Goal: Task Accomplishment & Management: Complete application form

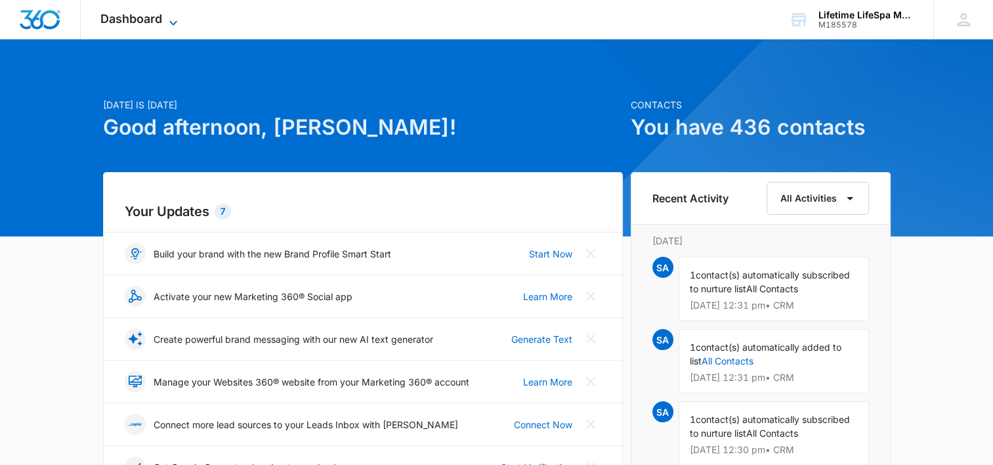
click at [174, 15] on icon at bounding box center [173, 23] width 16 height 16
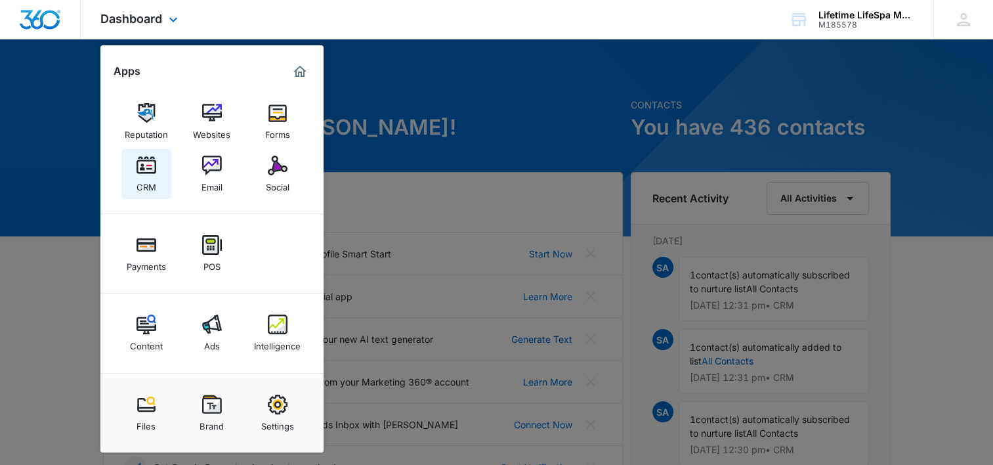
click at [146, 194] on link "CRM" at bounding box center [146, 174] width 50 height 50
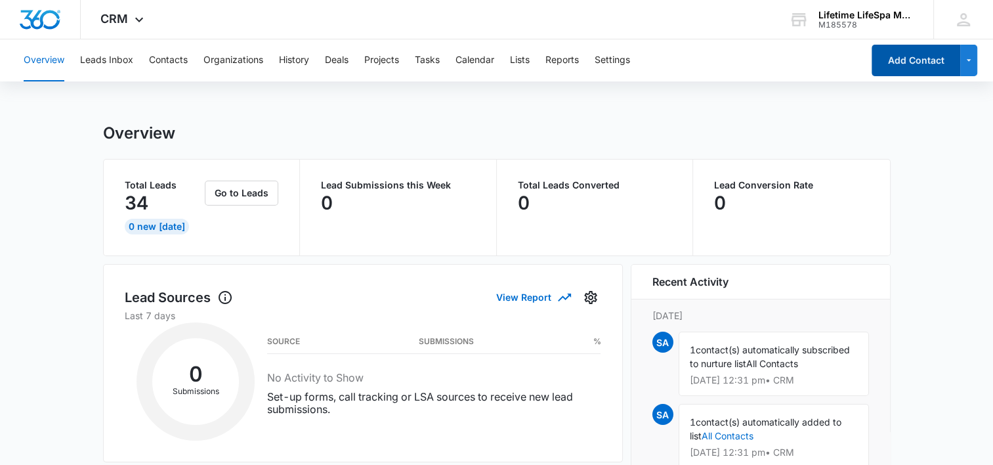
click at [909, 62] on button "Add Contact" at bounding box center [916, 61] width 89 height 32
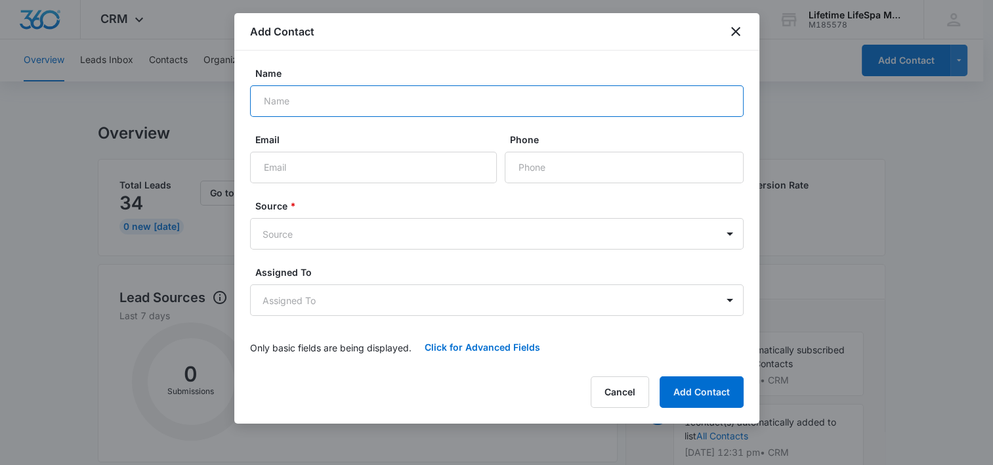
click at [359, 91] on input "Name" at bounding box center [497, 101] width 494 height 32
type input "[PERSON_NAME]"
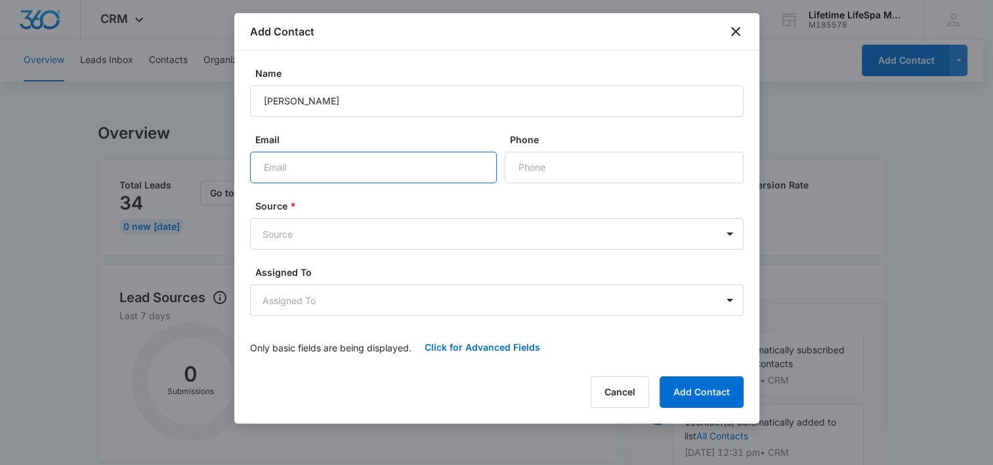
click at [356, 158] on input "Email" at bounding box center [373, 168] width 247 height 32
type input "[EMAIL_ADDRESS][DOMAIN_NAME]"
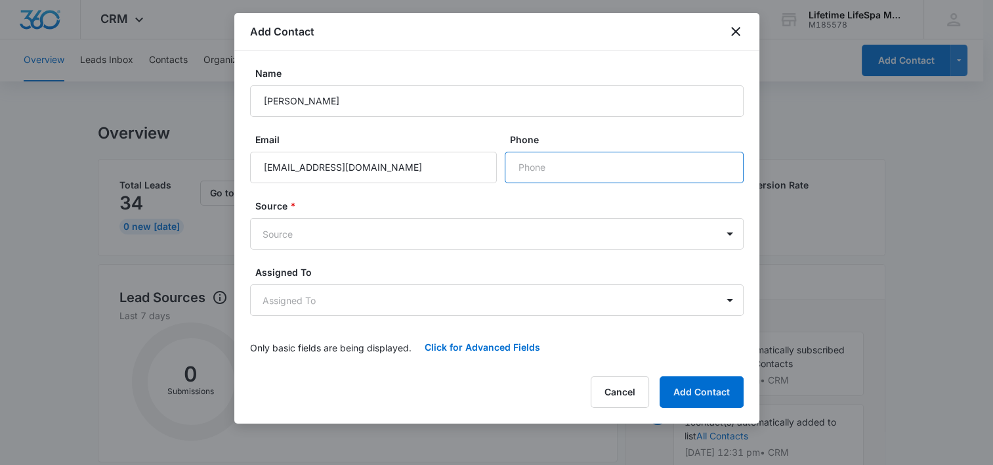
click at [552, 173] on input "Phone" at bounding box center [624, 168] width 239 height 32
type input "[PHONE_NUMBER]"
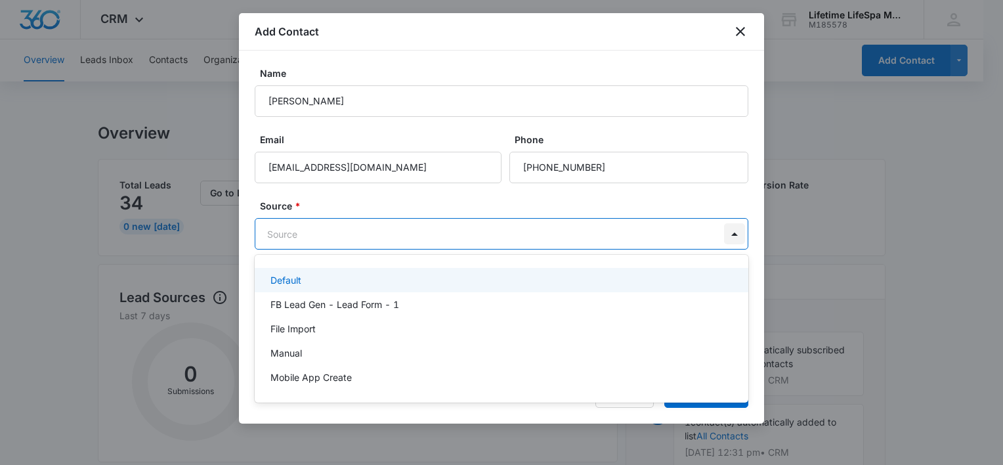
click at [729, 234] on body "CRM Apps Reputation Websites Forms CRM Email Social Payments POS Content Ads In…" at bounding box center [501, 232] width 1003 height 465
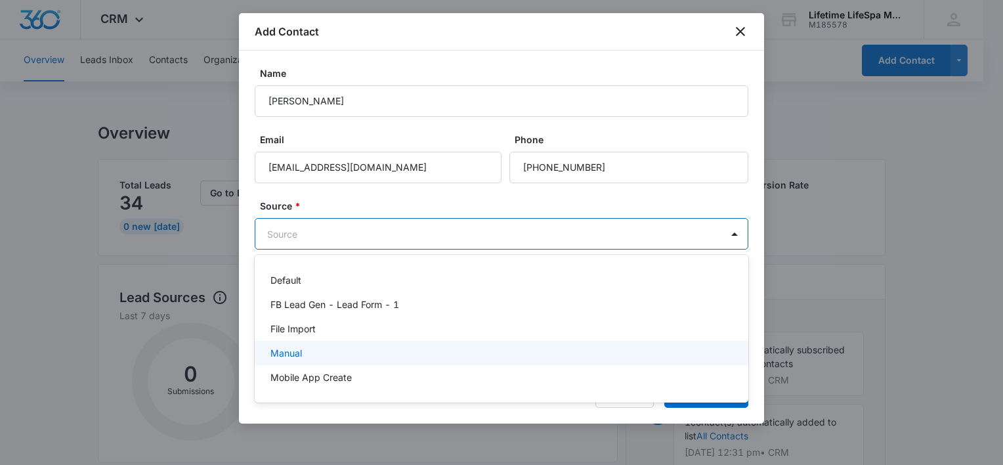
click at [690, 347] on div "Manual" at bounding box center [499, 353] width 459 height 14
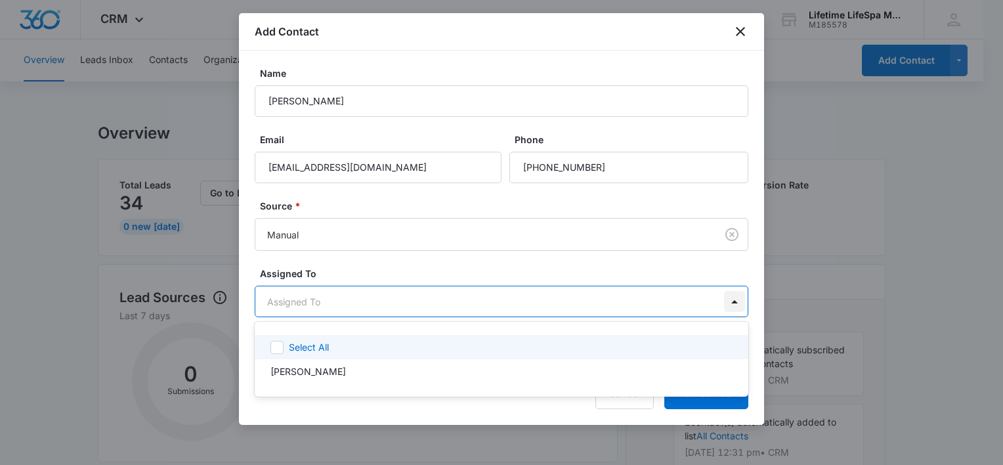
click at [727, 298] on body "CRM Apps Reputation Websites Forms CRM Email Social Payments POS Content Ads In…" at bounding box center [501, 232] width 1003 height 465
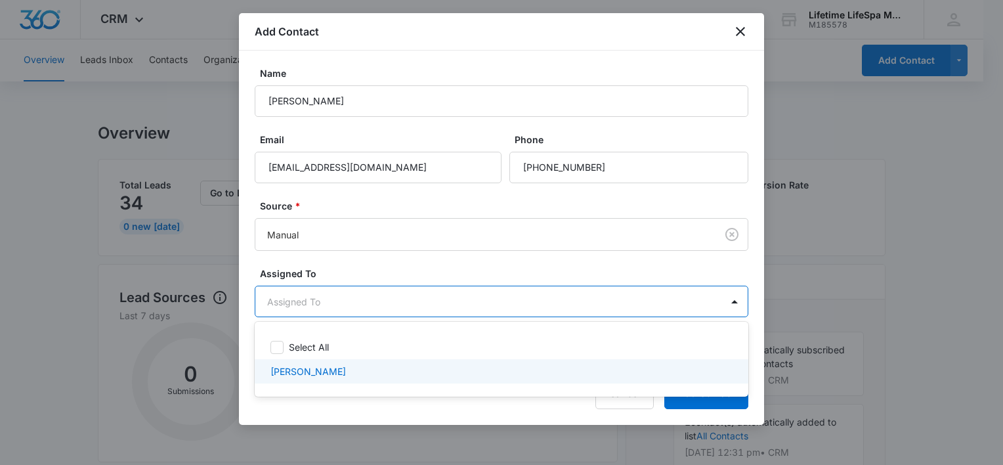
click at [687, 362] on div "[PERSON_NAME]" at bounding box center [502, 371] width 494 height 24
checkbox input "true"
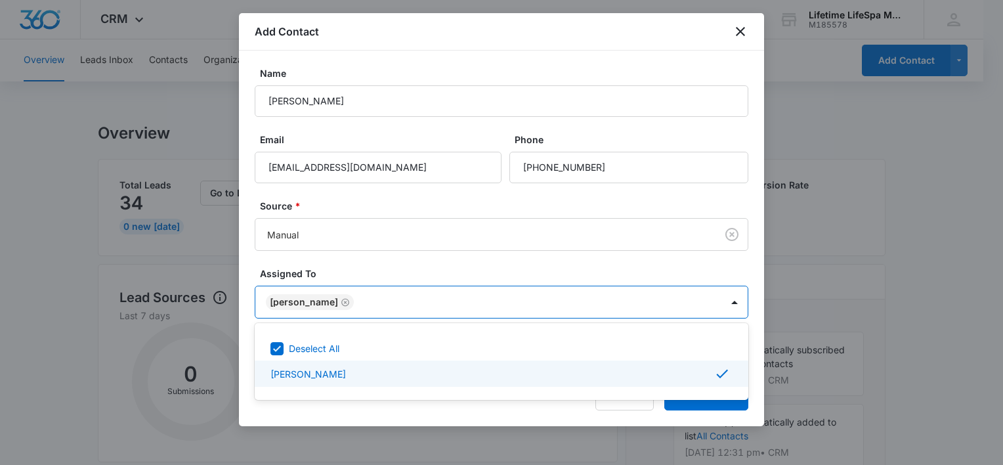
click at [711, 402] on div at bounding box center [501, 232] width 1003 height 465
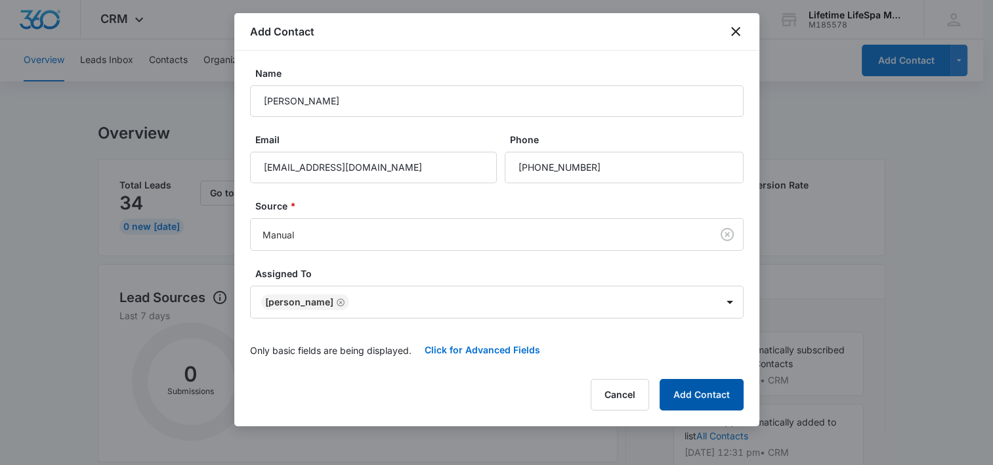
click at [711, 402] on button "Add Contact" at bounding box center [702, 395] width 84 height 32
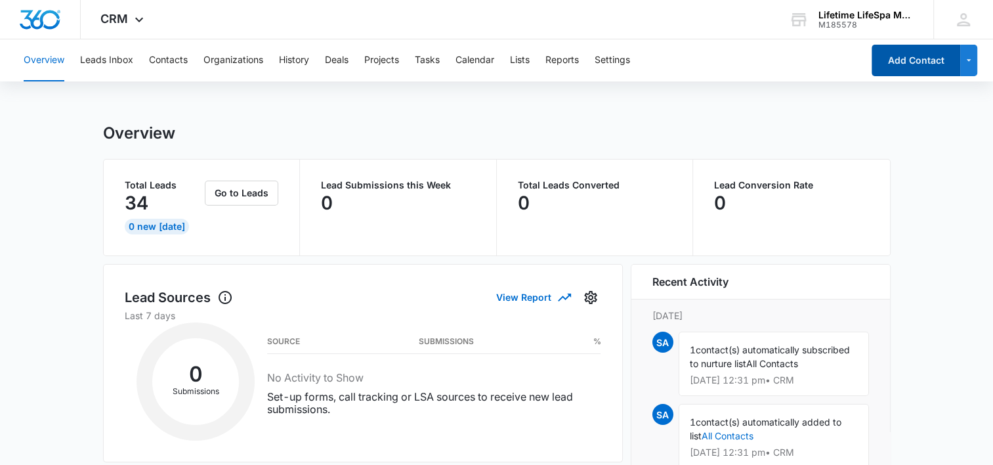
click at [916, 66] on button "Add Contact" at bounding box center [916, 61] width 89 height 32
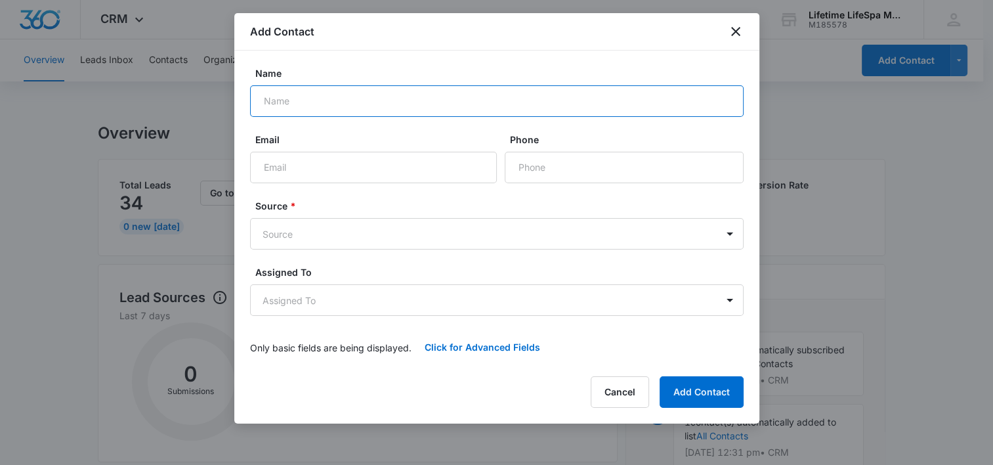
click at [337, 116] on input "Name" at bounding box center [497, 101] width 494 height 32
type input "[PERSON_NAME]"
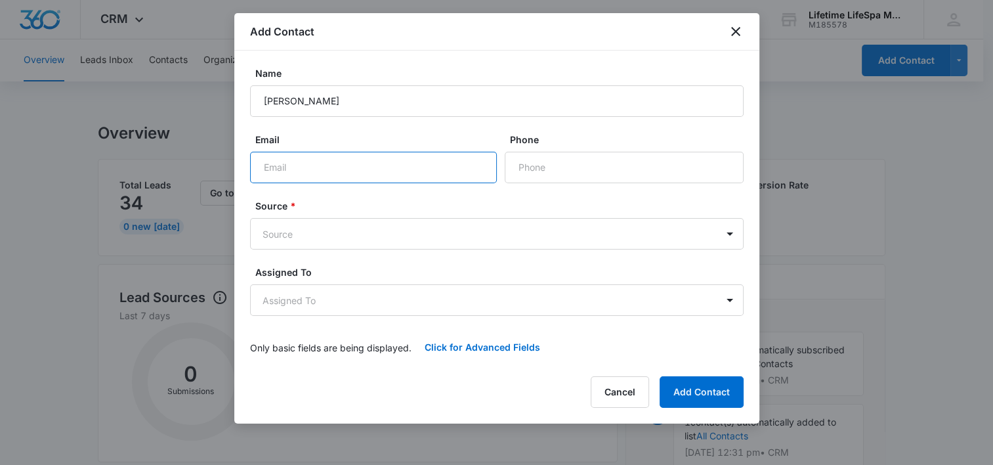
click at [344, 163] on input "Email" at bounding box center [373, 168] width 247 height 32
type input "[EMAIL_ADDRESS][DOMAIN_NAME]"
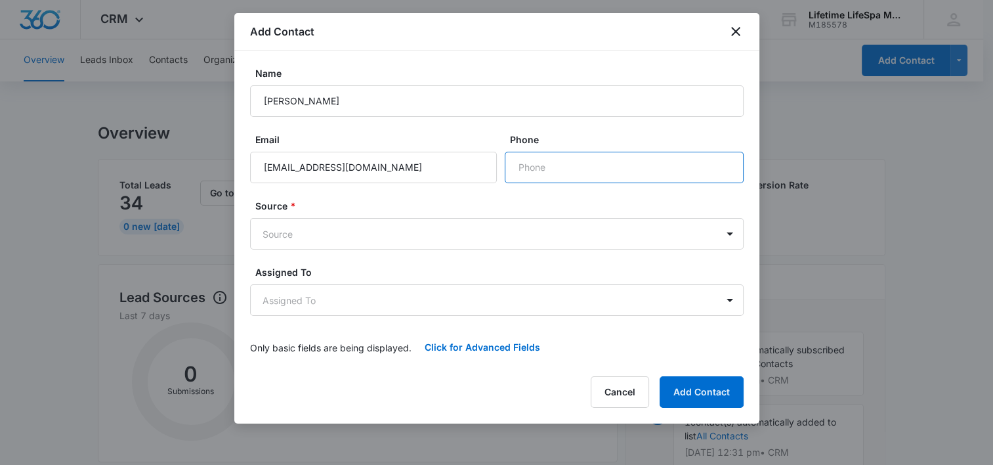
click at [530, 171] on input "Phone" at bounding box center [624, 168] width 239 height 32
type input "[PHONE_NUMBER]"
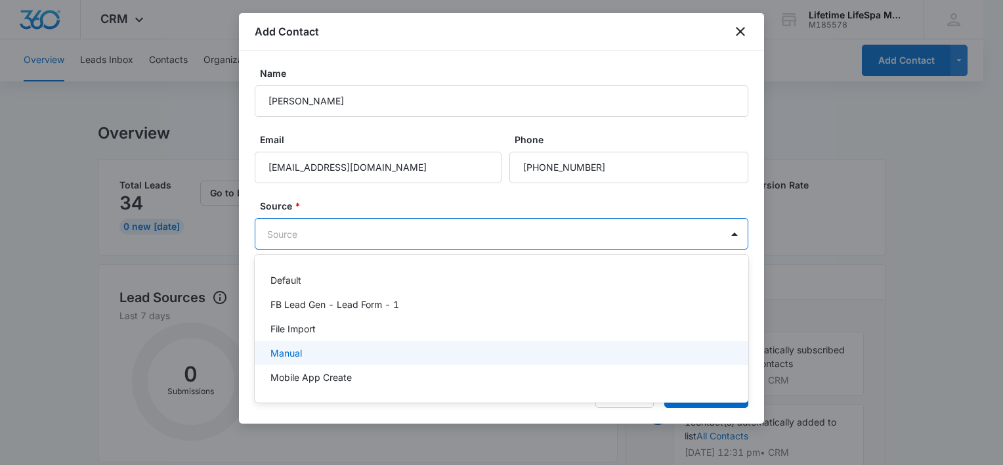
click at [675, 347] on div "Manual" at bounding box center [499, 353] width 459 height 14
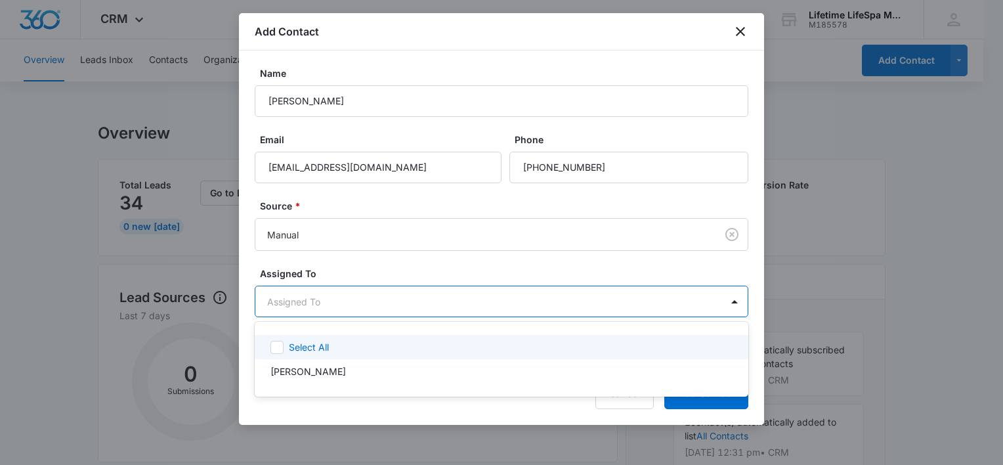
click at [677, 307] on body "CRM Apps Reputation Websites Forms CRM Email Social Payments POS Content Ads In…" at bounding box center [501, 232] width 1003 height 465
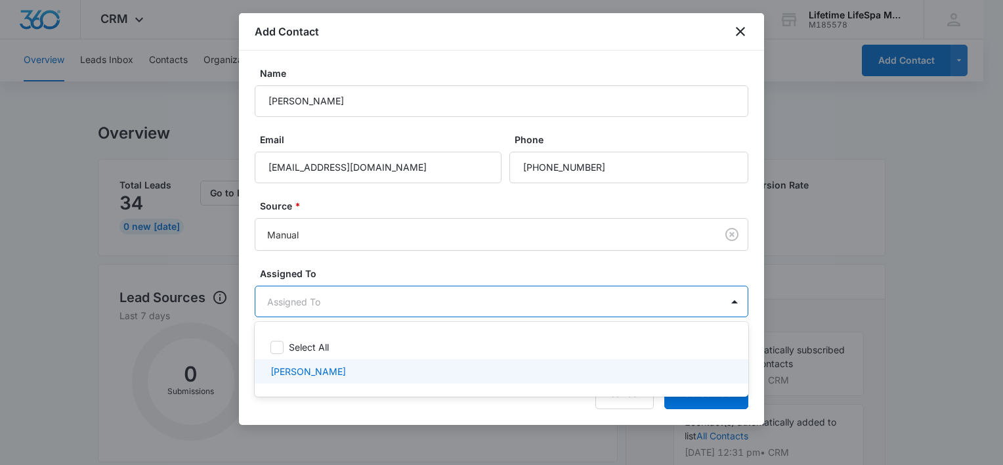
click at [645, 376] on div "[PERSON_NAME]" at bounding box center [499, 371] width 459 height 14
checkbox input "true"
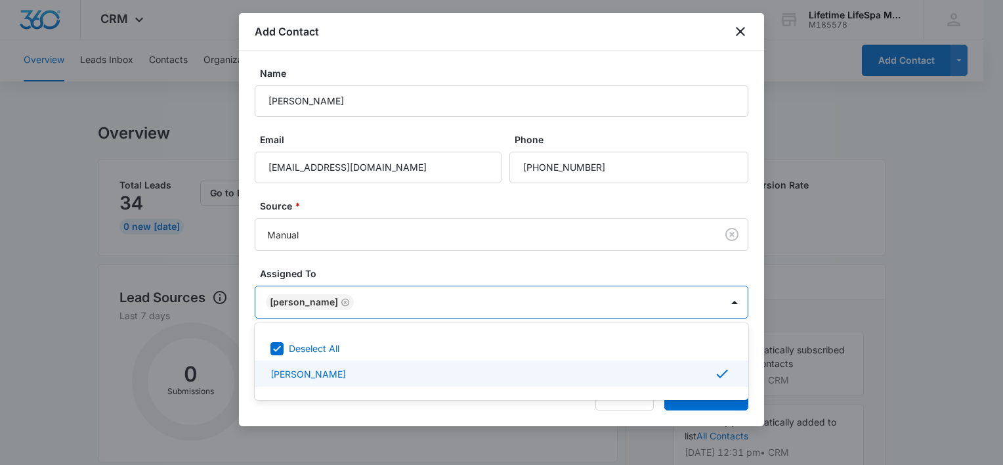
click at [673, 404] on div at bounding box center [501, 232] width 1003 height 465
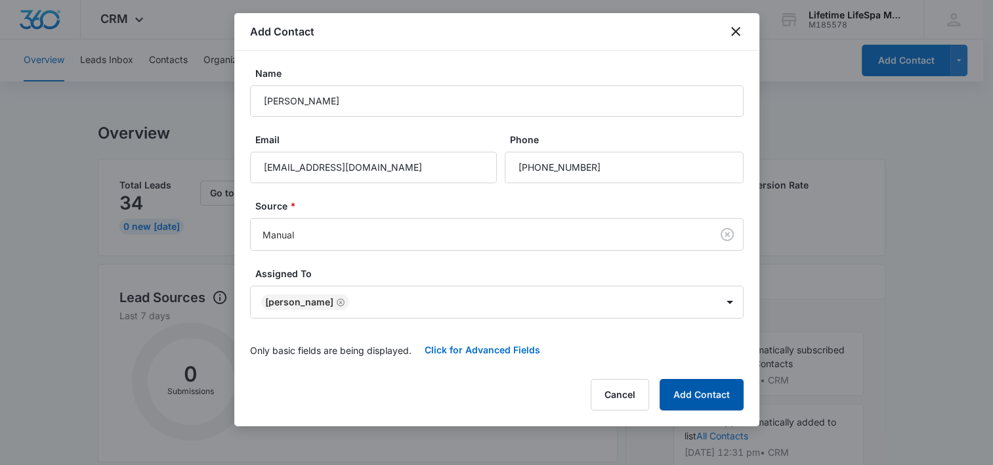
click at [673, 404] on button "Add Contact" at bounding box center [702, 395] width 84 height 32
